Goal: Check status

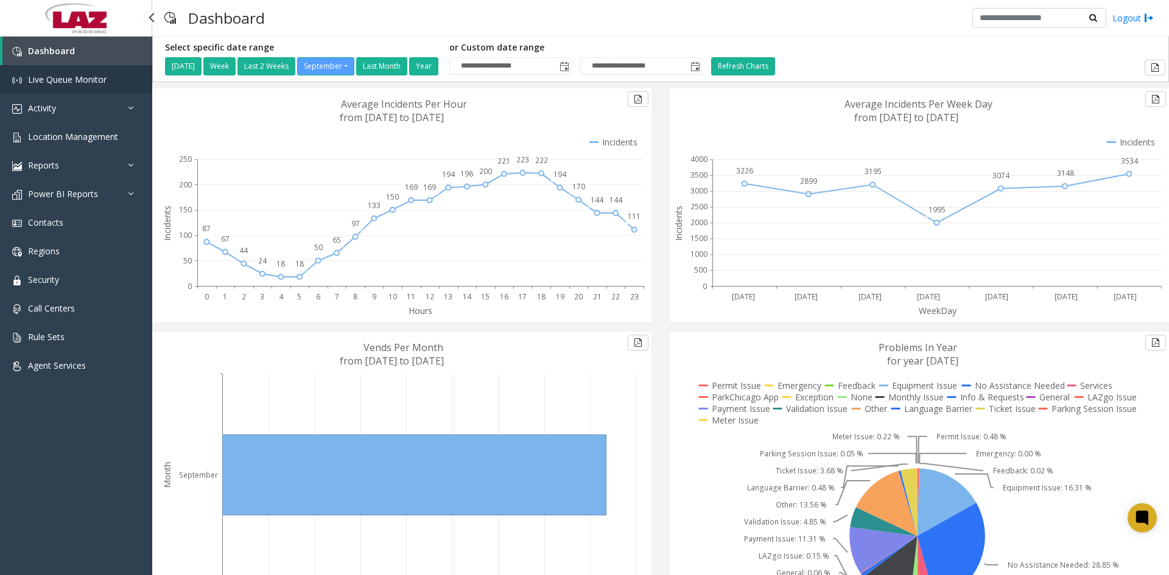
click at [61, 82] on span "Live Queue Monitor" at bounding box center [67, 80] width 79 height 12
